Goal: Information Seeking & Learning: Find specific fact

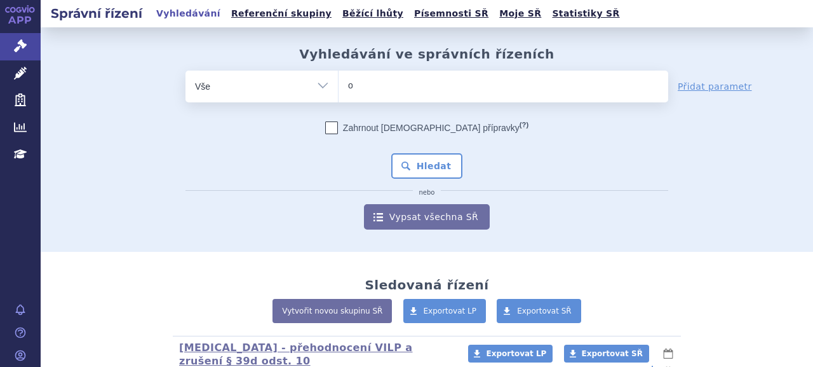
type input "oz"
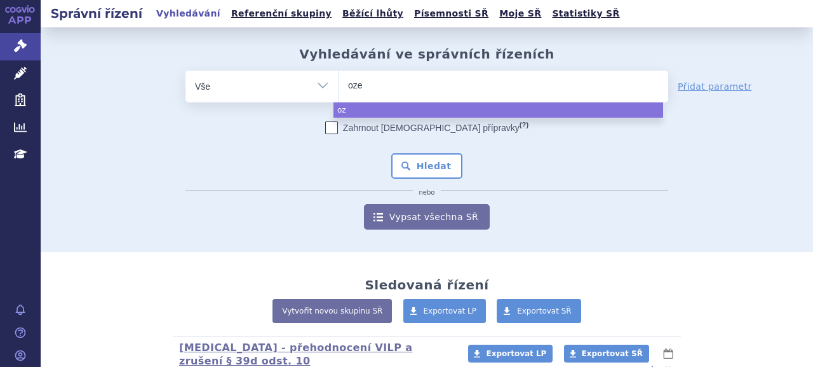
type input "ozem"
type input "ozempi"
type input "[MEDICAL_DATA]"
select select "[MEDICAL_DATA]"
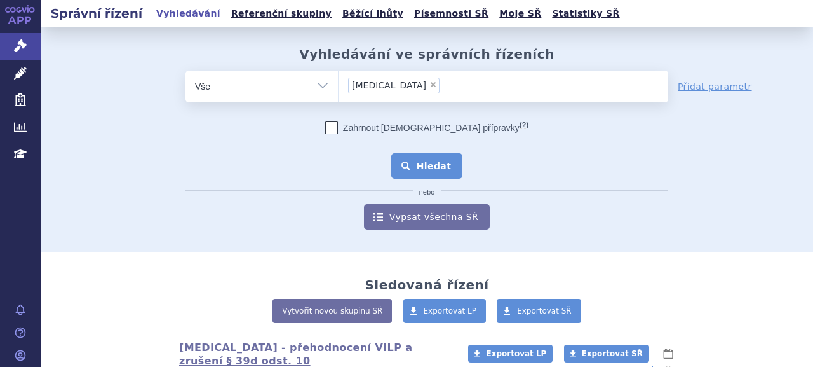
click at [410, 172] on button "Hledat" at bounding box center [427, 165] width 72 height 25
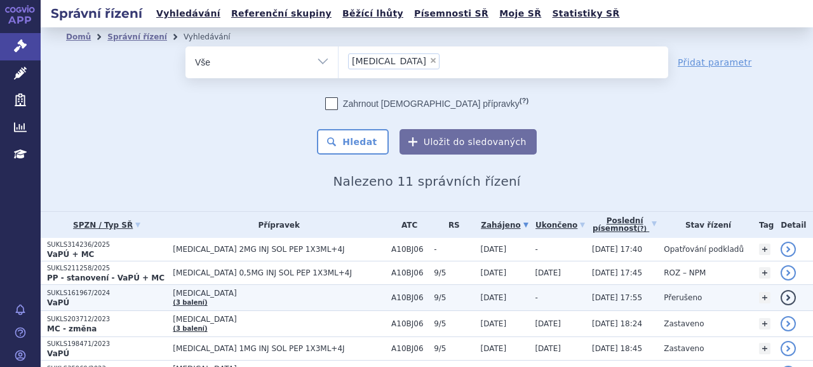
click at [147, 297] on p "VaPÚ" at bounding box center [106, 302] width 119 height 10
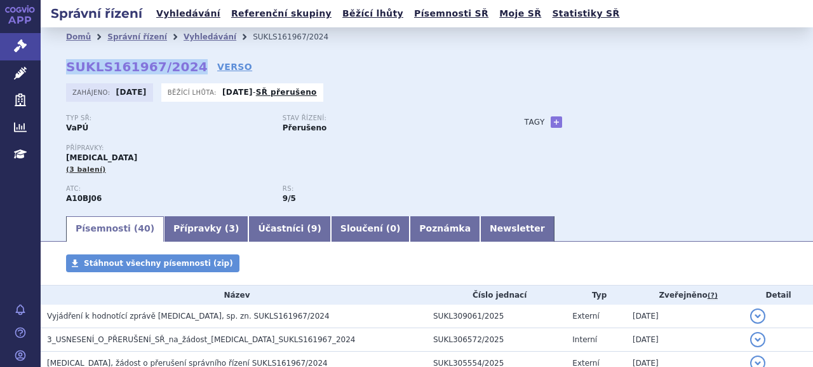
drag, startPoint x: 67, startPoint y: 69, endPoint x: 183, endPoint y: 68, distance: 115.7
click at [183, 68] on strong "SUKLS161967/2024" at bounding box center [137, 66] width 142 height 15
copy strong "SUKLS161967/2024"
click at [217, 67] on link "VERSO" at bounding box center [234, 66] width 35 height 13
